Goal: Task Accomplishment & Management: Use online tool/utility

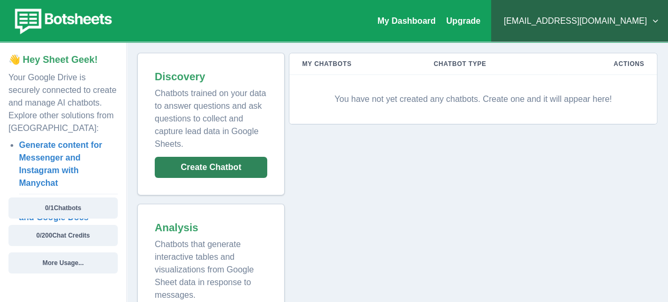
click at [224, 164] on button "Create Chatbot" at bounding box center [211, 167] width 113 height 21
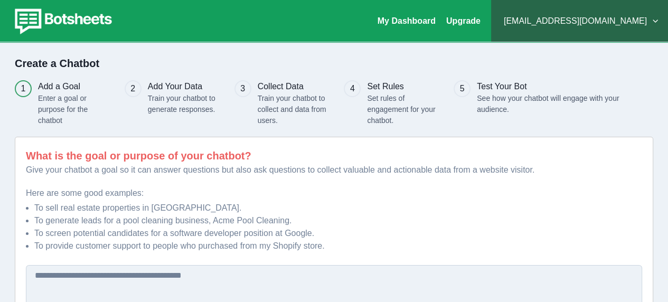
scroll to position [94, 0]
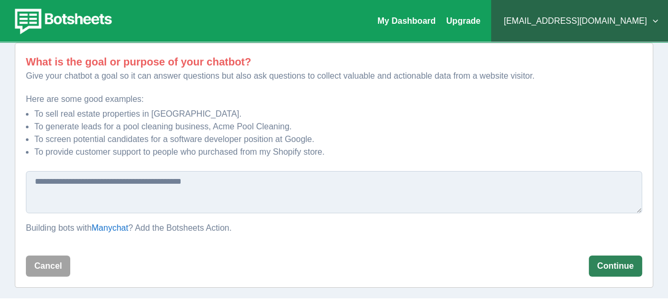
click at [625, 268] on button "Continue" at bounding box center [615, 266] width 53 height 21
